Goal: Task Accomplishment & Management: Manage account settings

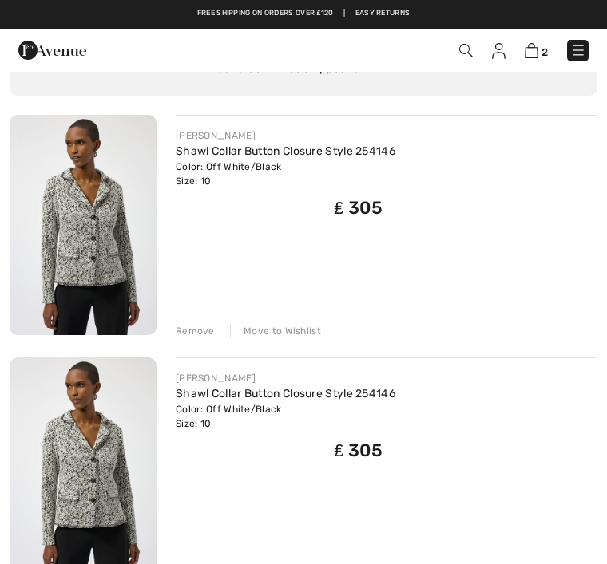
scroll to position [129, 0]
click at [200, 326] on div "Remove" at bounding box center [195, 332] width 39 height 14
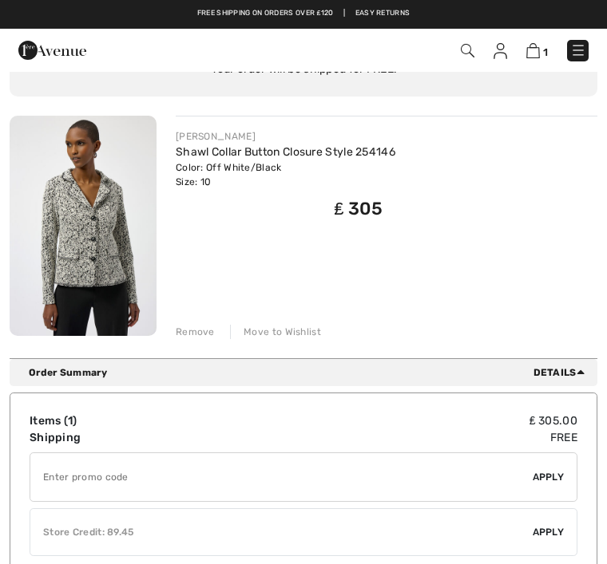
click at [201, 330] on div "Remove" at bounding box center [195, 332] width 39 height 14
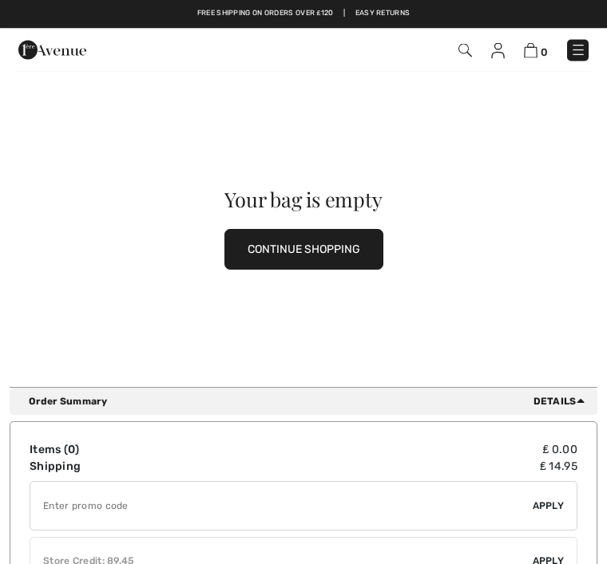
scroll to position [0, 0]
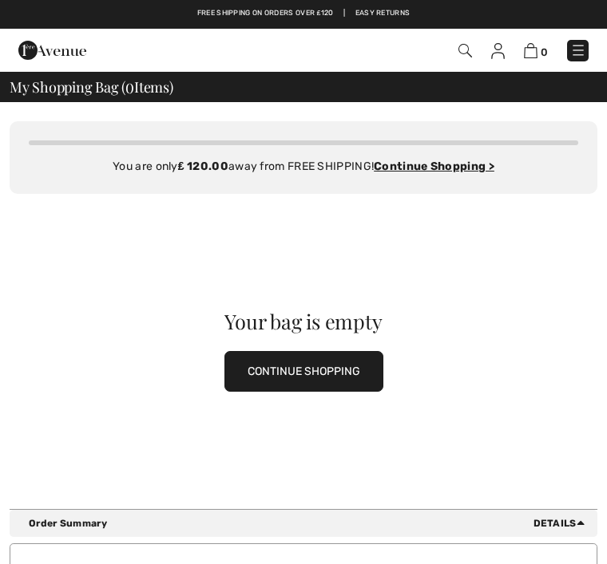
click at [529, 49] on img at bounding box center [531, 50] width 14 height 15
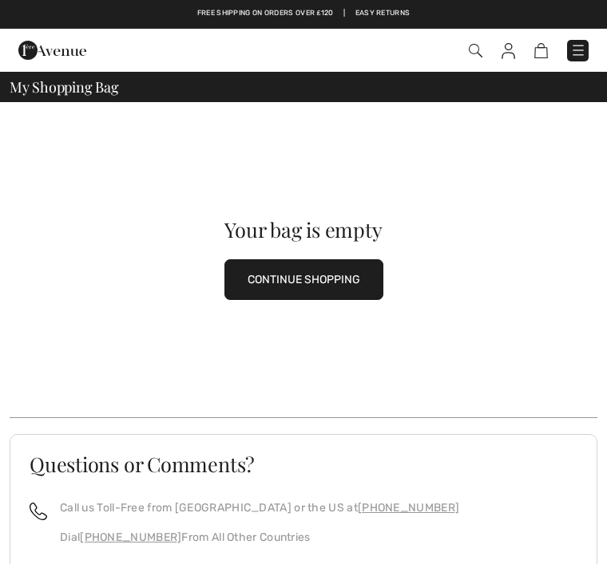
click at [512, 48] on img at bounding box center [508, 51] width 14 height 16
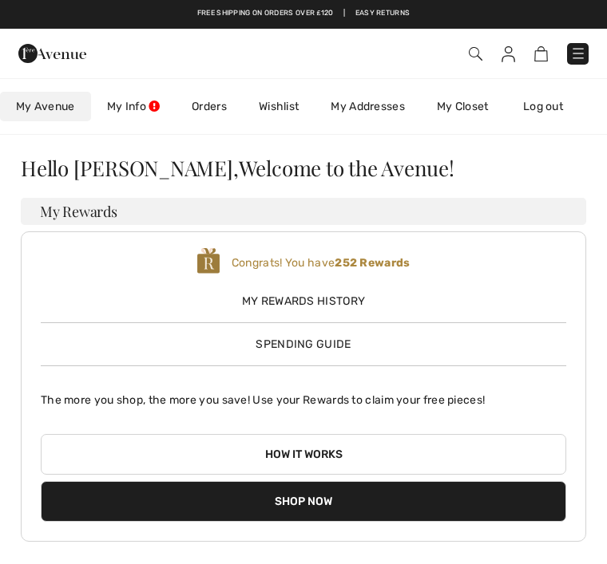
click at [143, 108] on link "My Info" at bounding box center [133, 107] width 85 height 30
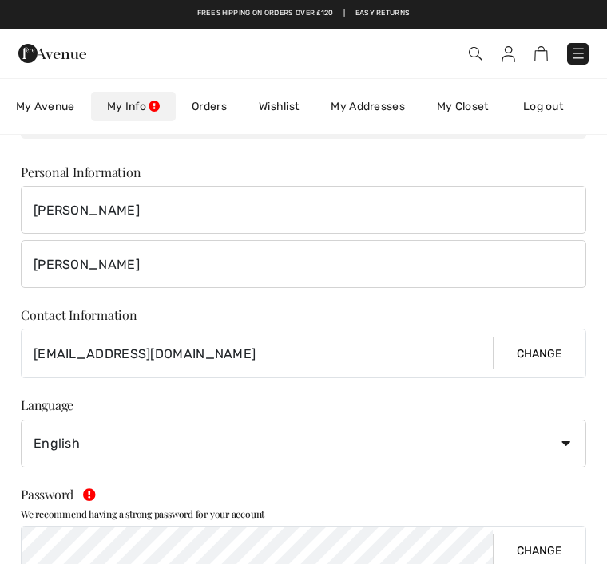
scroll to position [85, 0]
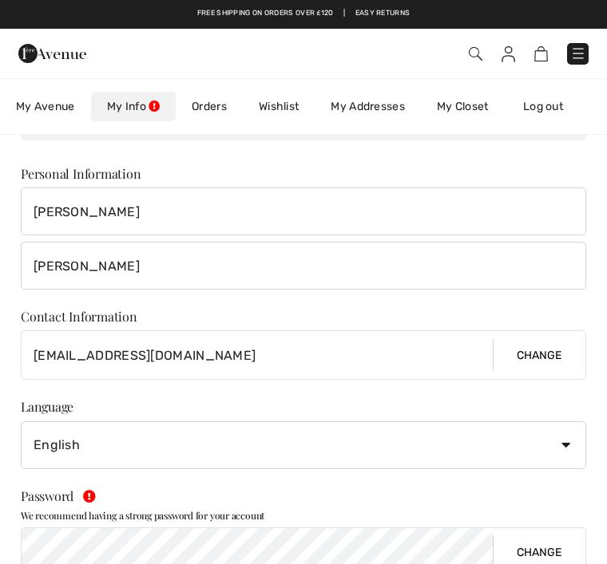
click at [221, 105] on link "Orders" at bounding box center [209, 107] width 67 height 30
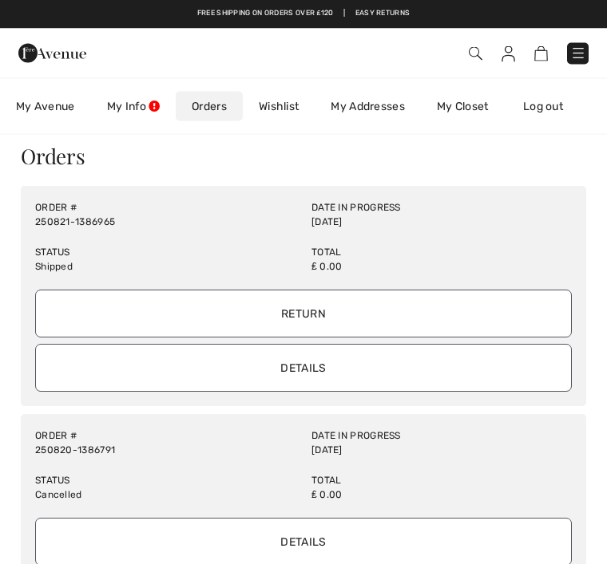
scroll to position [0, 0]
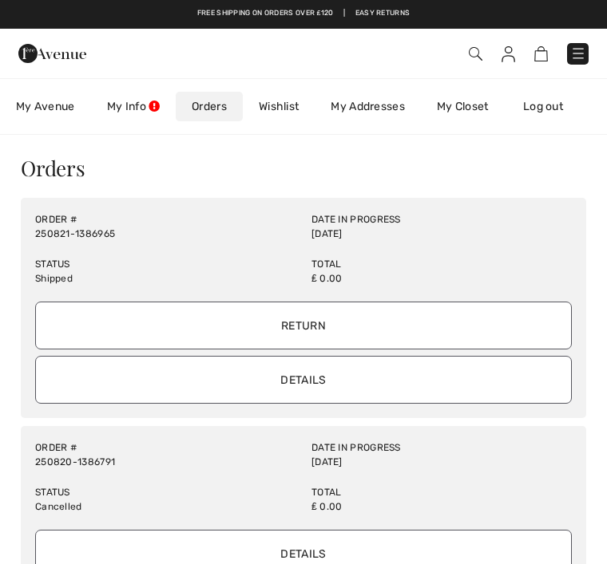
click at [365, 381] on input "Details" at bounding box center [303, 380] width 536 height 48
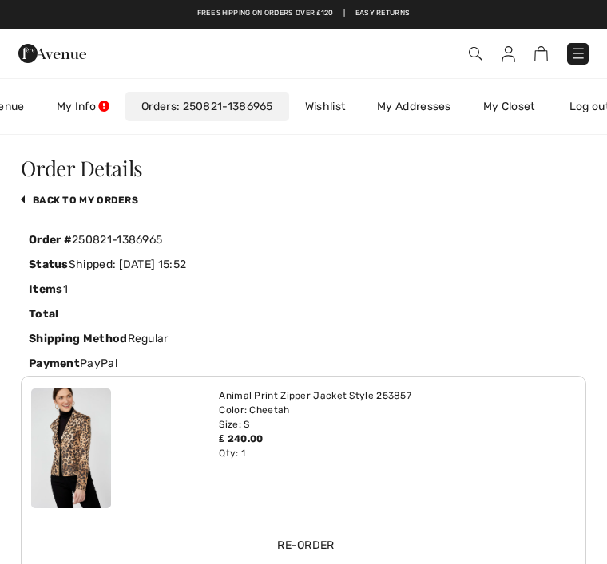
scroll to position [0, 93]
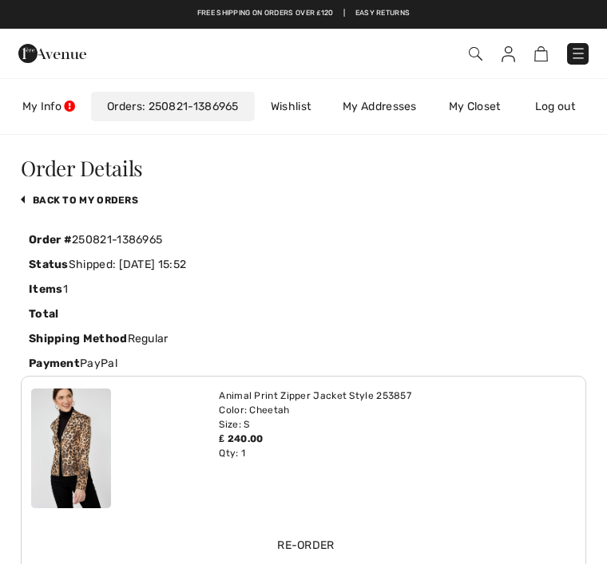
click at [571, 110] on link "Log out" at bounding box center [563, 107] width 88 height 30
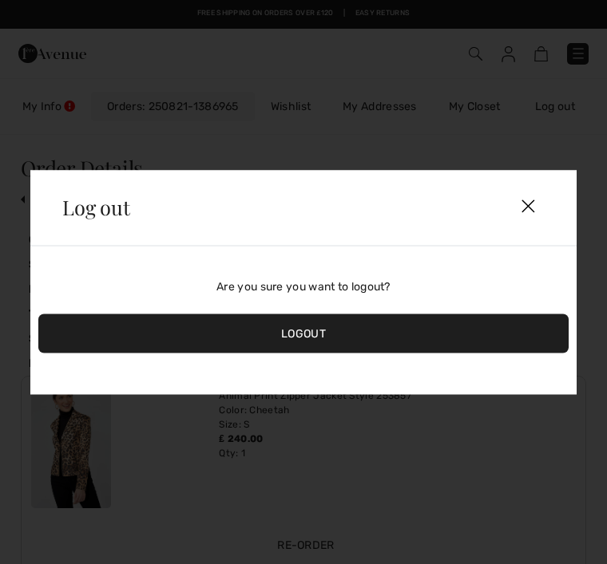
click at [536, 211] on img at bounding box center [528, 207] width 72 height 48
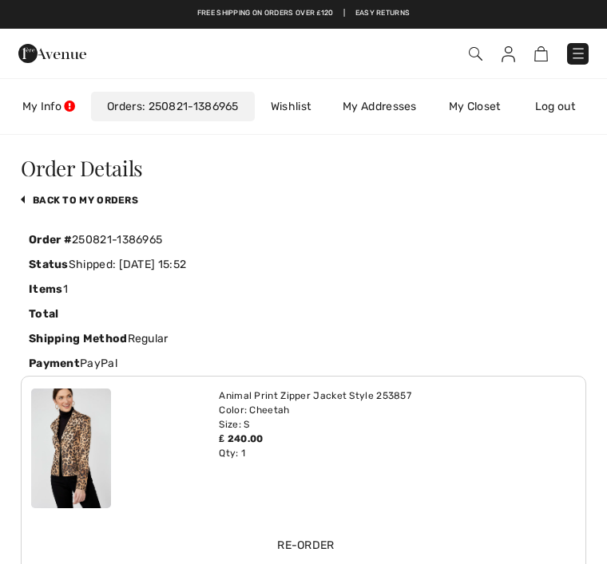
click at [519, 48] on span at bounding box center [427, 54] width 322 height 22
click at [508, 53] on img at bounding box center [508, 54] width 14 height 16
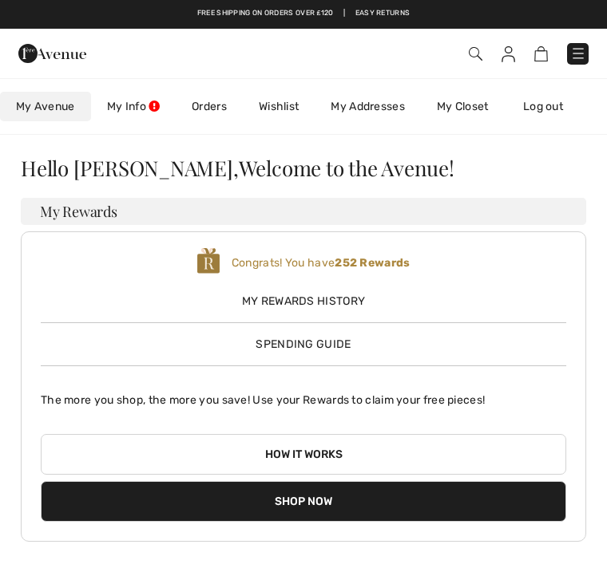
click at [546, 49] on img at bounding box center [541, 53] width 14 height 15
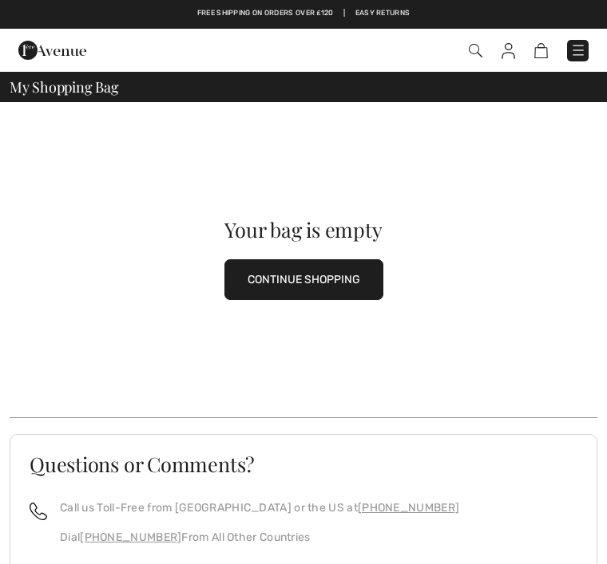
click at [460, 343] on div "Your bag is empty CONTINUE SHOPPING" at bounding box center [303, 259] width 587 height 315
